Goal: Transaction & Acquisition: Purchase product/service

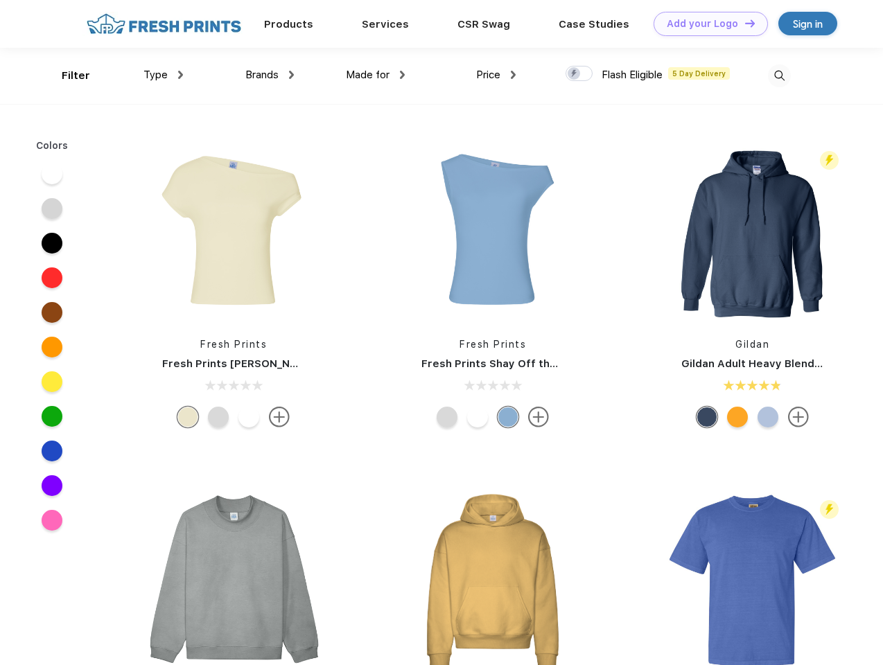
click at [705, 24] on link "Add your Logo Design Tool" at bounding box center [710, 24] width 114 height 24
click at [0, 0] on div "Design Tool" at bounding box center [0, 0] width 0 height 0
click at [744, 23] on link "Add your Logo Design Tool" at bounding box center [710, 24] width 114 height 24
click at [67, 76] on div "Filter" at bounding box center [76, 76] width 28 height 16
click at [164, 75] on span "Type" at bounding box center [155, 75] width 24 height 12
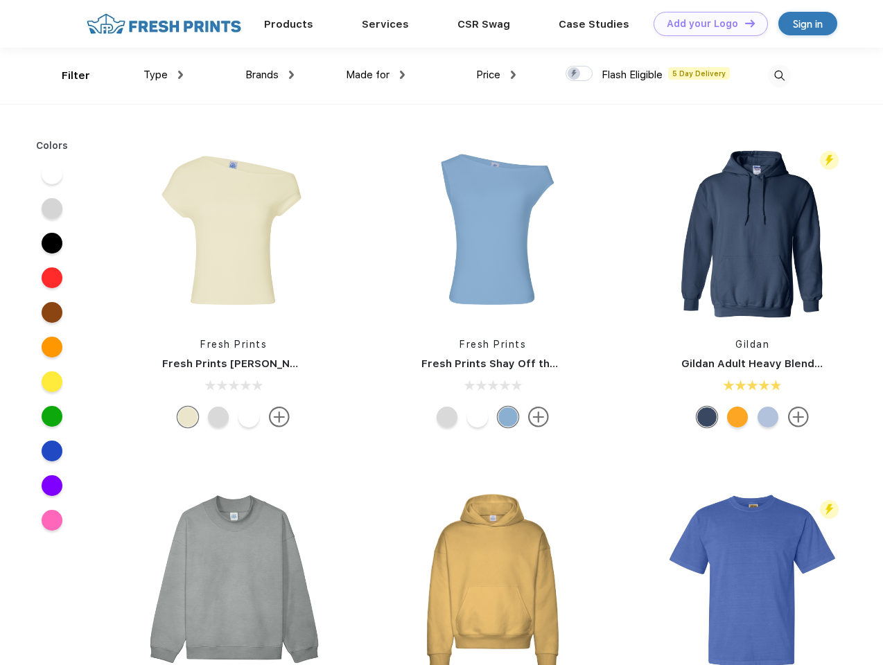
click at [270, 75] on span "Brands" at bounding box center [261, 75] width 33 height 12
click at [376, 75] on span "Made for" at bounding box center [368, 75] width 44 height 12
click at [496, 75] on span "Price" at bounding box center [488, 75] width 24 height 12
click at [579, 74] on div at bounding box center [578, 73] width 27 height 15
click at [574, 74] on input "checkbox" at bounding box center [569, 69] width 9 height 9
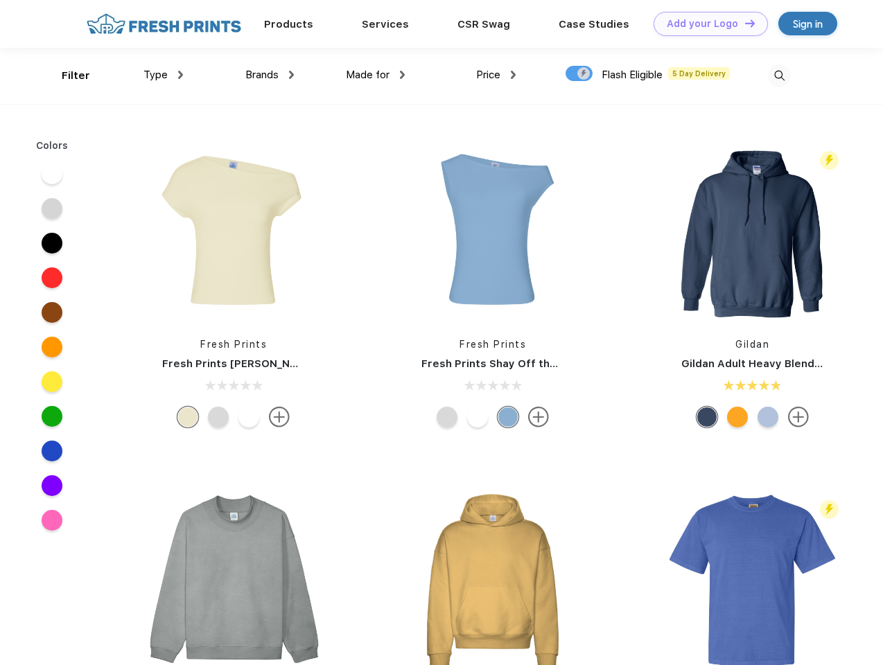
click at [779, 76] on img at bounding box center [779, 75] width 23 height 23
